Goal: Find contact information: Find contact information

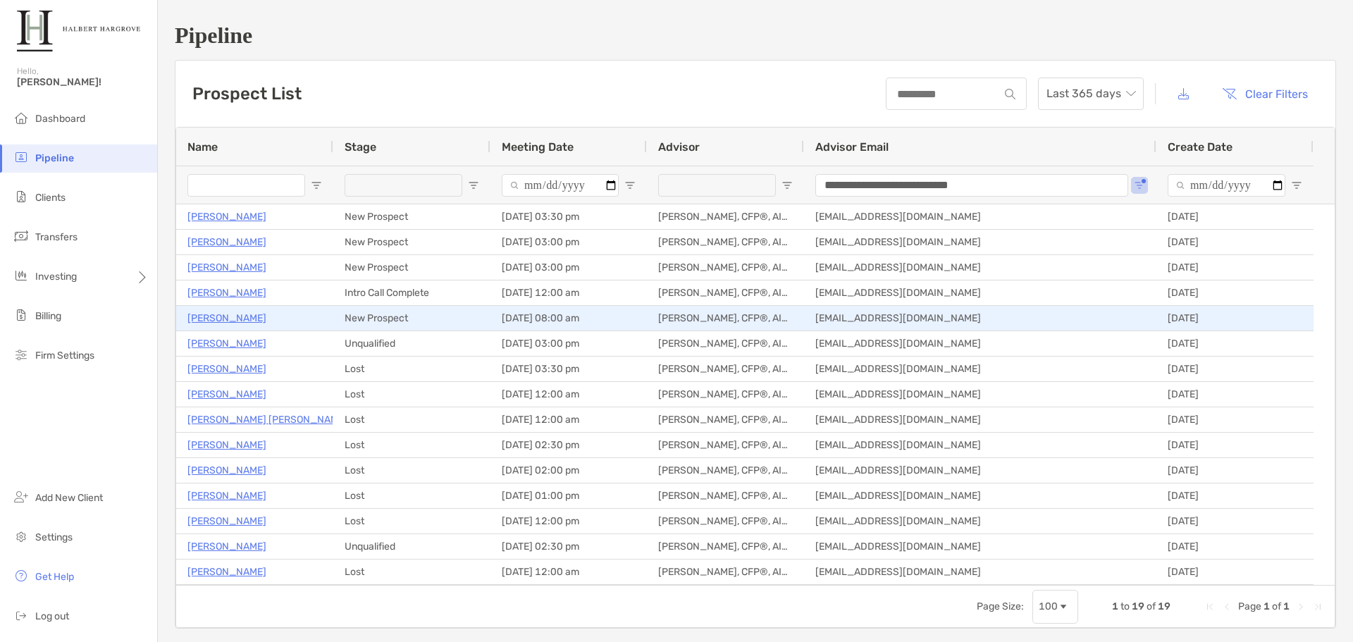
click at [243, 319] on p "[PERSON_NAME]" at bounding box center [226, 318] width 79 height 18
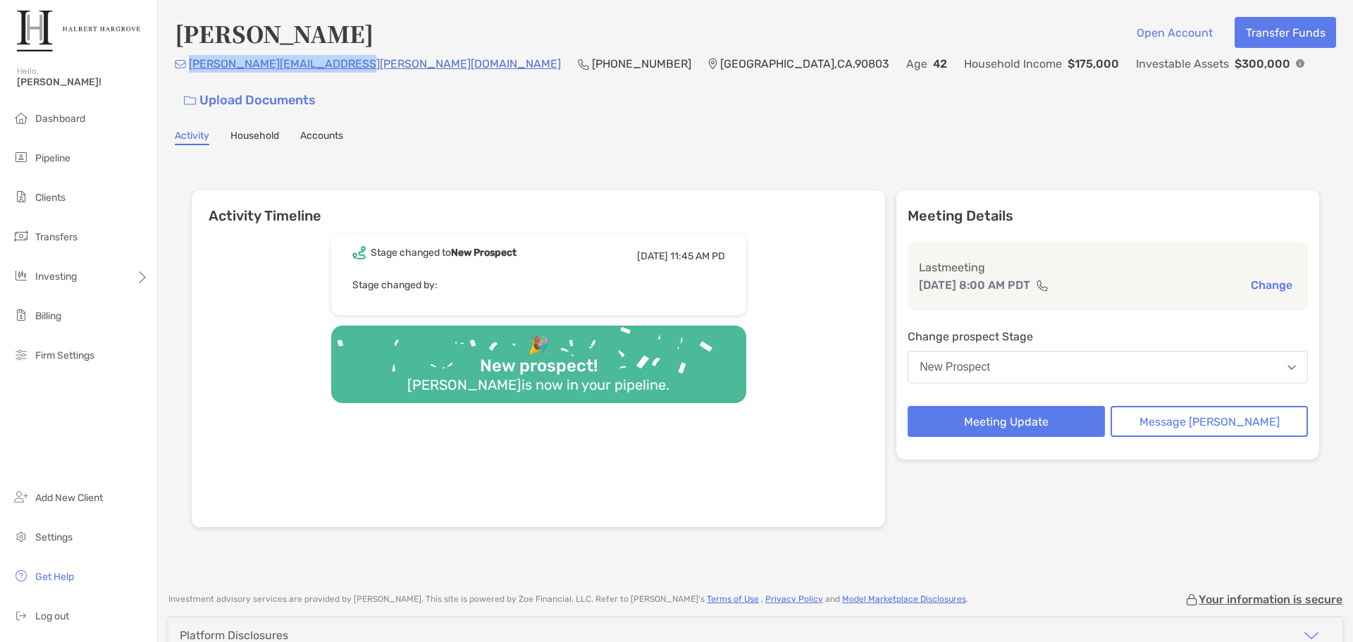
drag, startPoint x: 348, startPoint y: 73, endPoint x: 196, endPoint y: 70, distance: 152.3
click at [190, 73] on div "alexander.starick@gmail.com (720) 470-7309 Long Beach , CA , 90803 Age 42 House…" at bounding box center [756, 85] width 1162 height 61
copy p "[PERSON_NAME][EMAIL_ADDRESS][PERSON_NAME][DOMAIN_NAME]"
